Goal: Task Accomplishment & Management: Use online tool/utility

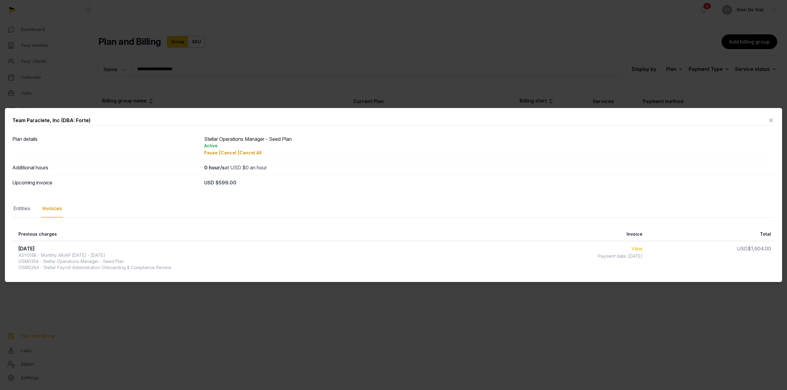
click at [642, 248] on link "View" at bounding box center [636, 249] width 11 height 6
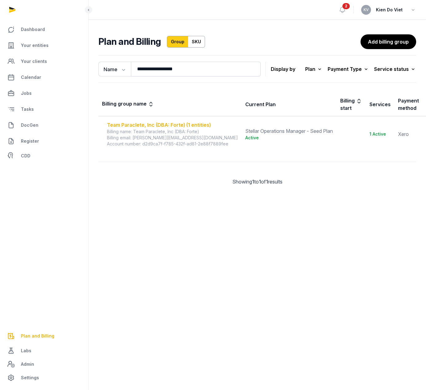
click at [186, 126] on div "Team Paraclete, Inc (DBA: Forte) (1 entities)" at bounding box center [172, 124] width 131 height 7
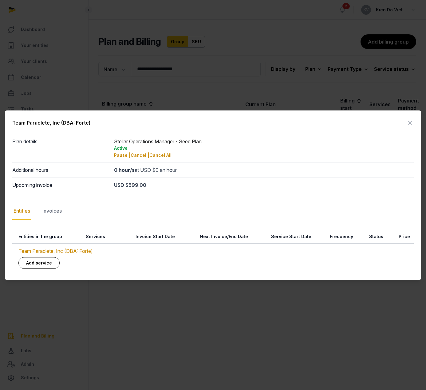
click at [23, 217] on div "Entities" at bounding box center [21, 211] width 19 height 18
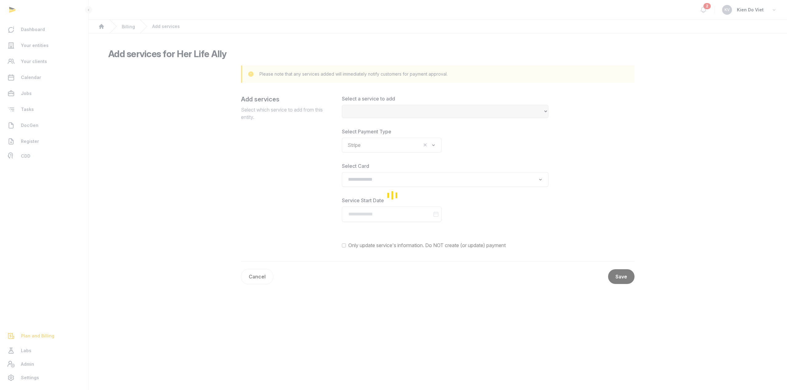
select select
